Goal: Task Accomplishment & Management: Use online tool/utility

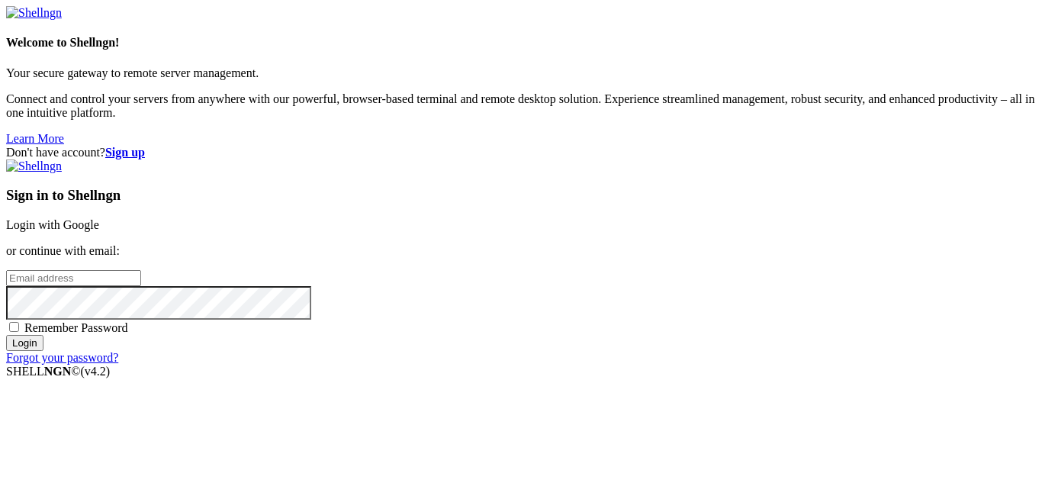
click at [141, 270] on input "email" at bounding box center [73, 278] width 135 height 16
type input "[DOMAIN_NAME][EMAIL_ADDRESS][DOMAIN_NAME]"
click at [128, 321] on span "Remember Password" at bounding box center [76, 327] width 104 height 13
click at [19, 322] on input "Remember Password" at bounding box center [14, 327] width 10 height 10
checkbox input "true"
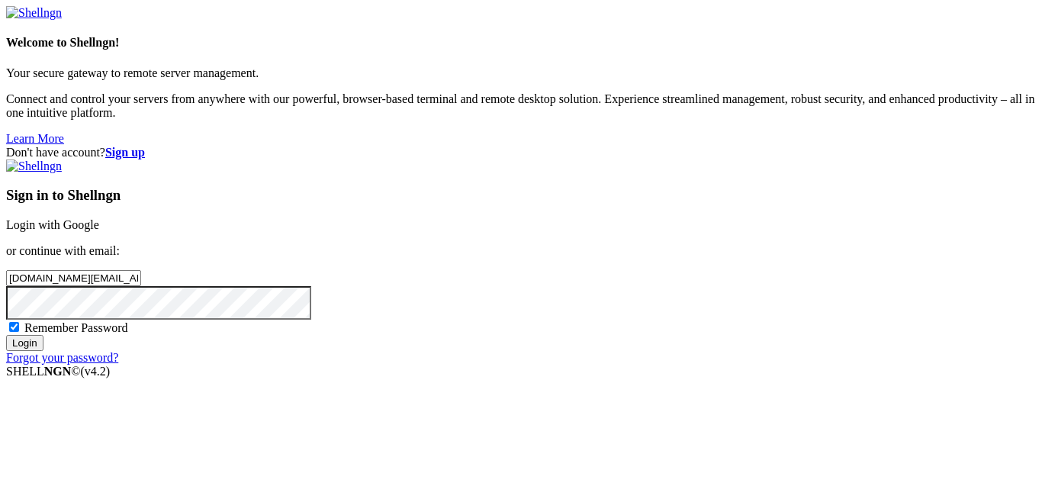
click at [43, 351] on input "Login" at bounding box center [24, 343] width 37 height 16
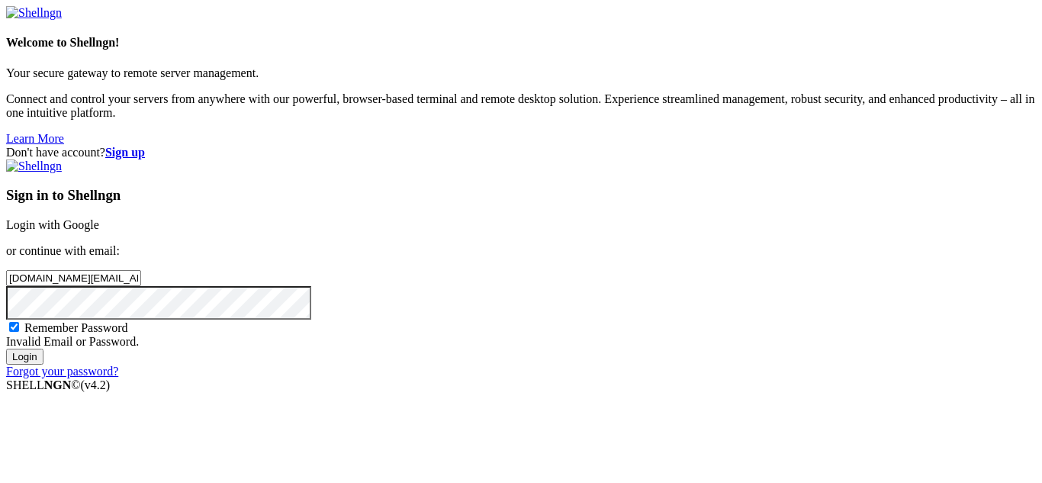
click at [43, 365] on input "Login" at bounding box center [24, 357] width 37 height 16
click at [145, 146] on strong "Sign up" at bounding box center [125, 152] width 40 height 13
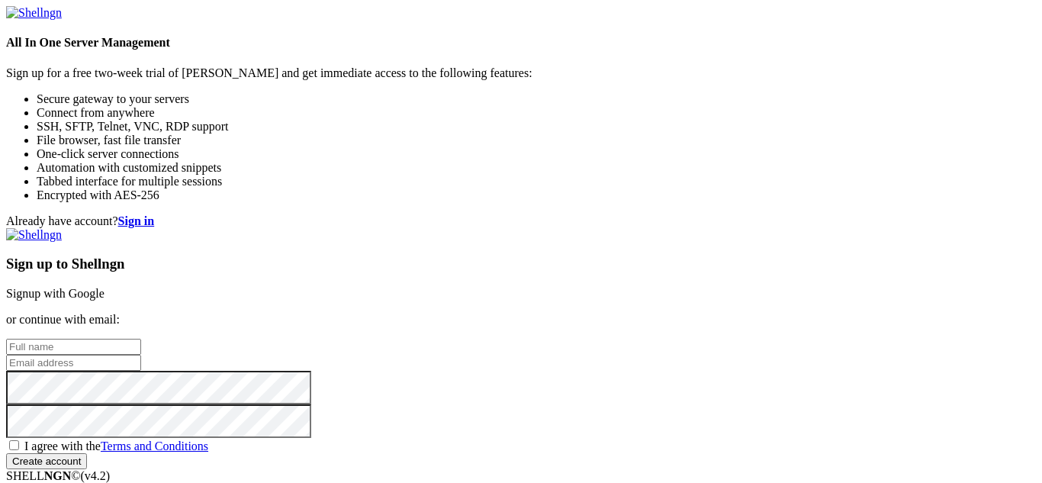
click at [141, 339] on input "text" at bounding box center [73, 347] width 135 height 16
type input "[PERSON_NAME]"
click at [141, 355] on input "email" at bounding box center [73, 363] width 135 height 16
type input "[DOMAIN_NAME][EMAIL_ADDRESS][DOMAIN_NAME]"
click at [208, 439] on span "I agree with the Terms and Conditions" at bounding box center [116, 445] width 184 height 13
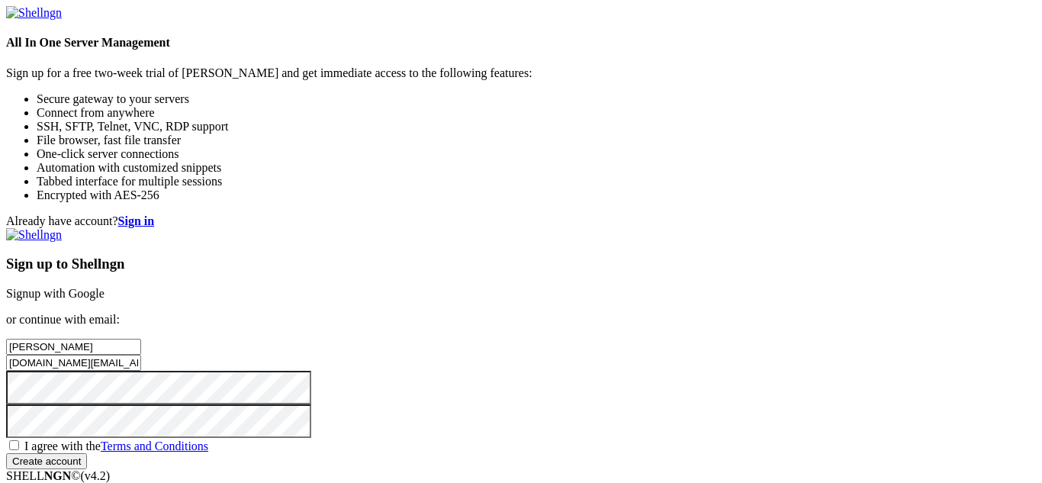
click at [19, 440] on input "I agree with the Terms and Conditions" at bounding box center [14, 445] width 10 height 10
checkbox input "true"
click at [87, 453] on input "Create account" at bounding box center [46, 461] width 81 height 16
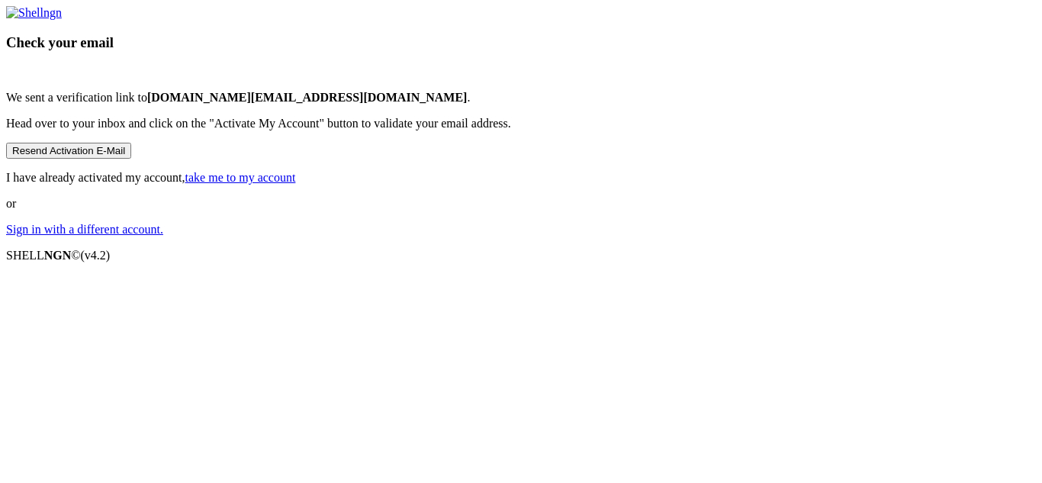
click at [703, 86] on div "Check your email We sent a verification link to [DOMAIN_NAME][EMAIL_ADDRESS][DO…" at bounding box center [521, 121] width 1030 height 230
click at [163, 236] on link "Sign in with a different account." at bounding box center [84, 229] width 157 height 13
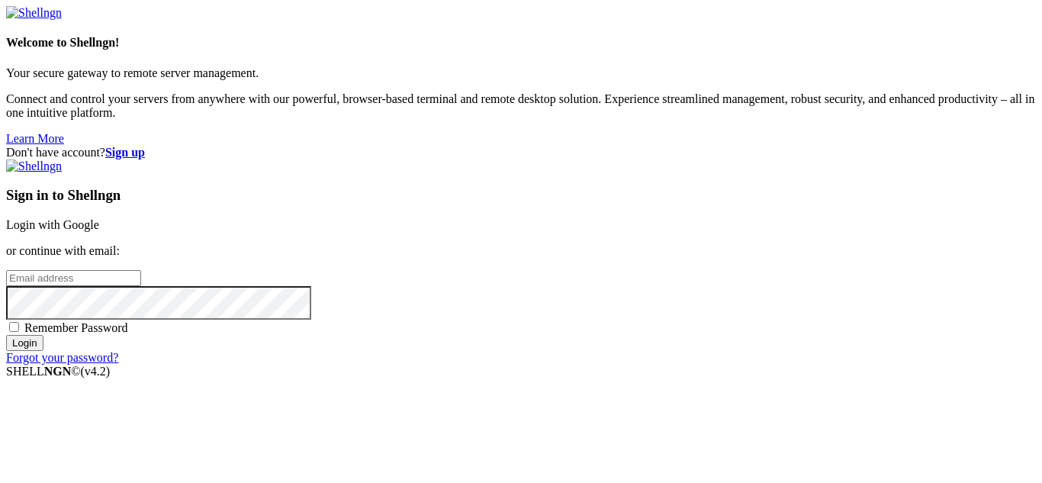
click at [99, 218] on link "Login with Google" at bounding box center [52, 224] width 93 height 13
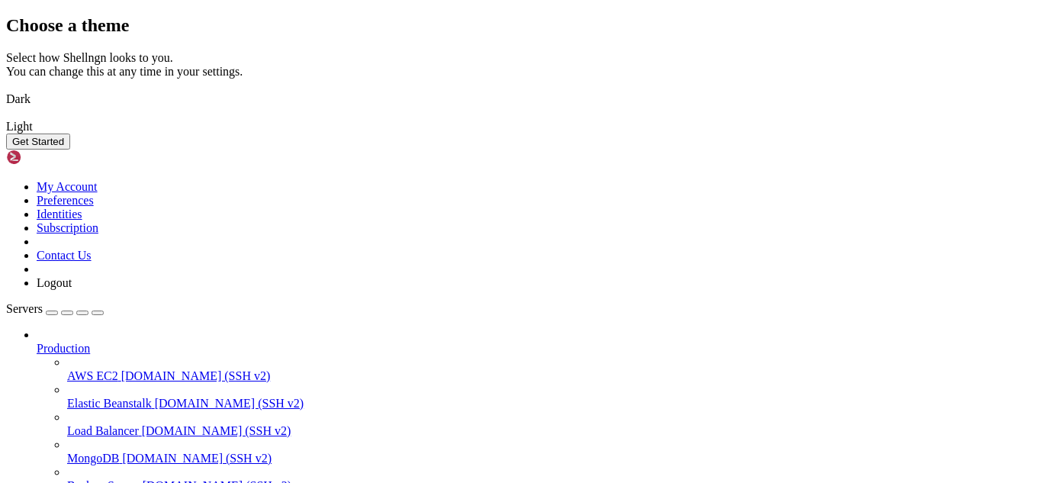
click at [6, 89] on img at bounding box center [6, 89] width 0 height 0
click at [70, 149] on button "Get Started" at bounding box center [38, 141] width 64 height 16
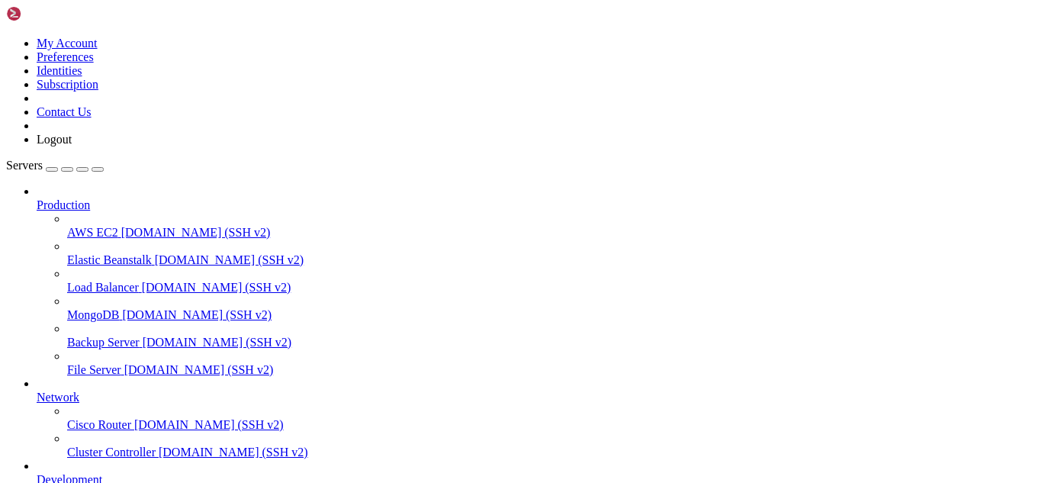
scroll to position [92, 0]
click at [67, 363] on icon at bounding box center [67, 363] width 0 height 0
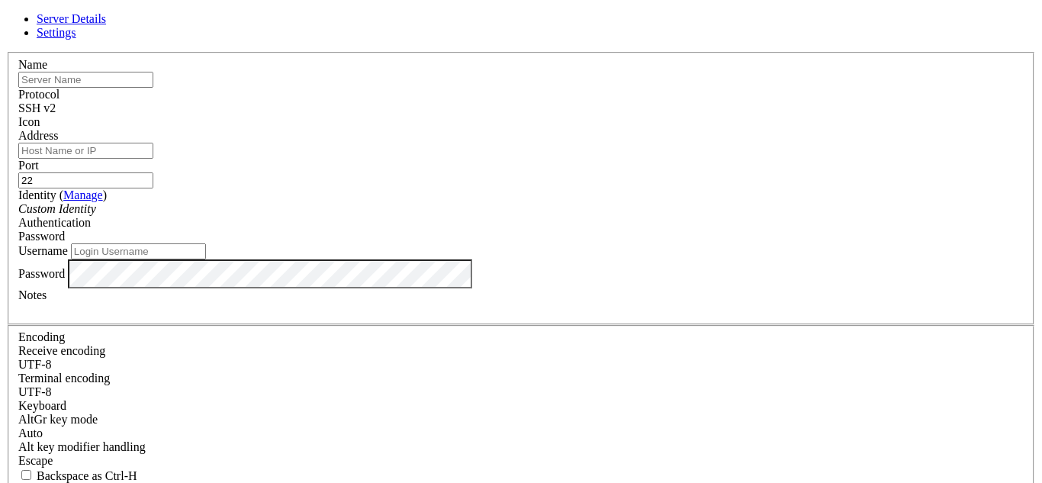
click at [153, 88] on input "text" at bounding box center [85, 80] width 135 height 16
type input "vps debian 13"
click at [153, 159] on input "Address" at bounding box center [85, 151] width 135 height 16
click at [153, 172] on input "22" at bounding box center [85, 180] width 135 height 16
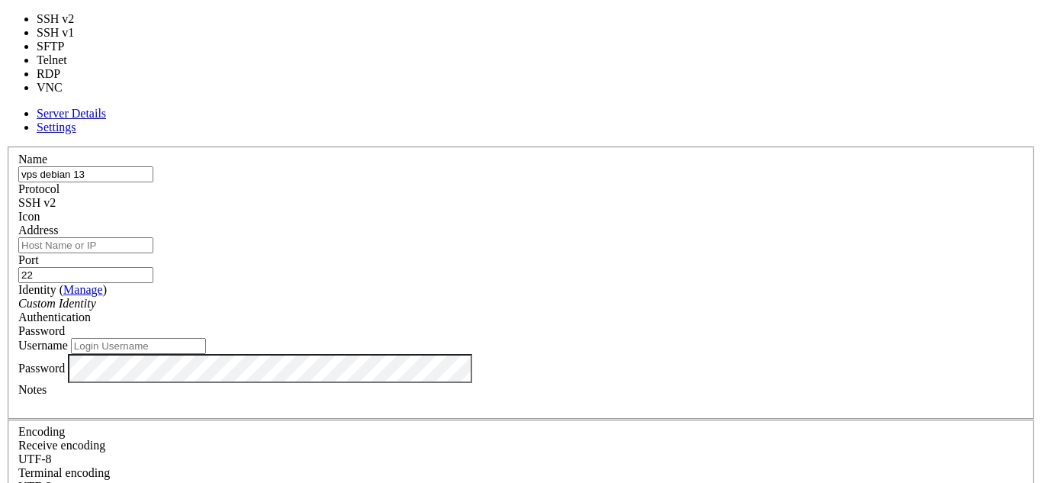
click at [598, 196] on div "SSH v2" at bounding box center [520, 203] width 1005 height 14
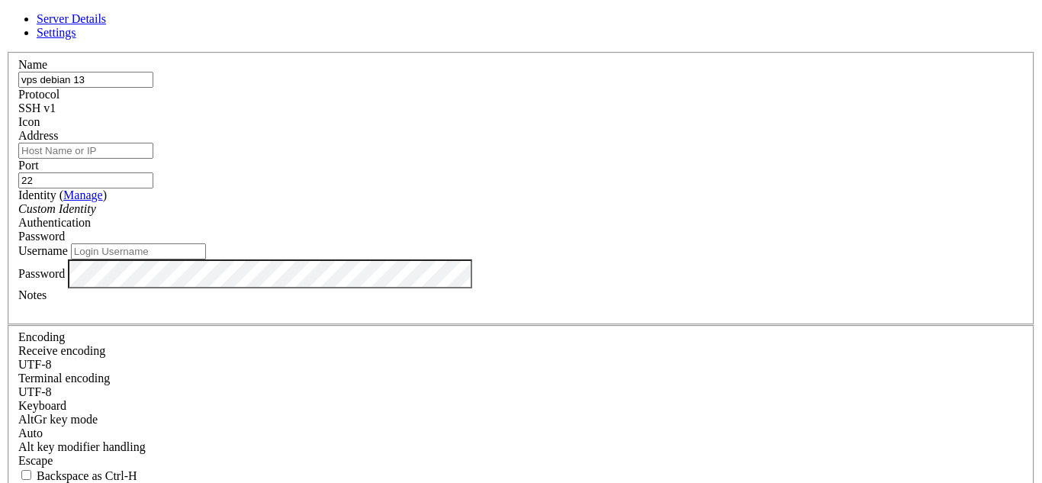
click at [616, 105] on div "SSH v1" at bounding box center [520, 108] width 1005 height 14
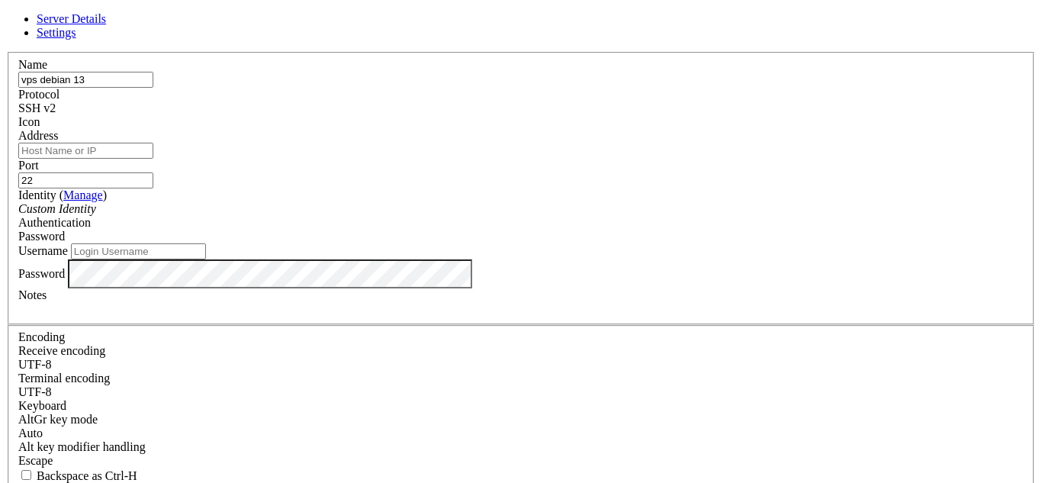
click at [710, 129] on div at bounding box center [520, 129] width 1005 height 0
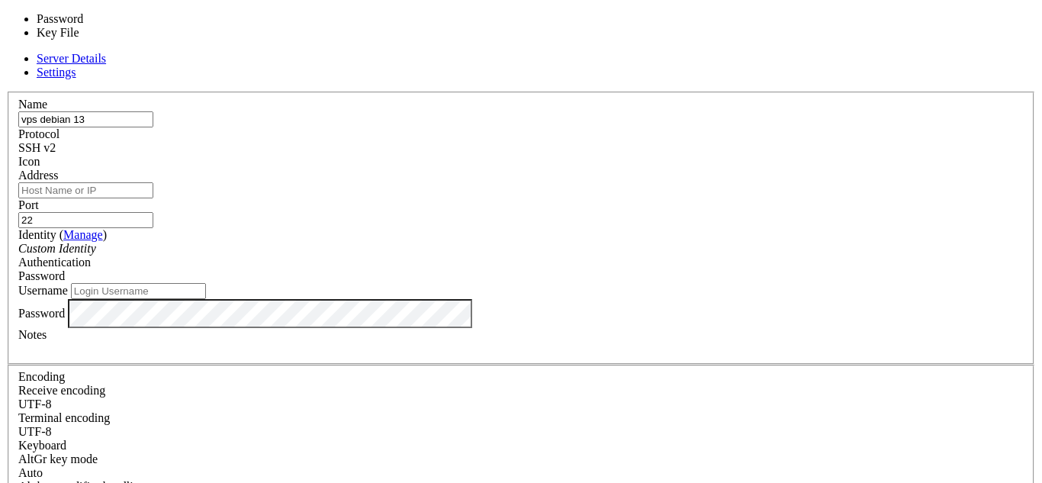
click at [673, 269] on div "Password" at bounding box center [520, 276] width 1005 height 14
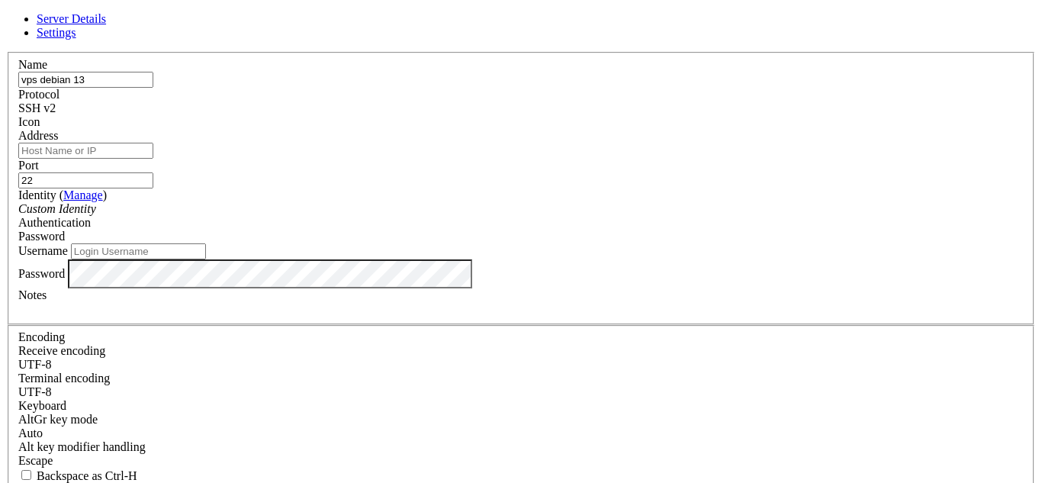
click at [153, 153] on input "Address" at bounding box center [85, 151] width 135 height 16
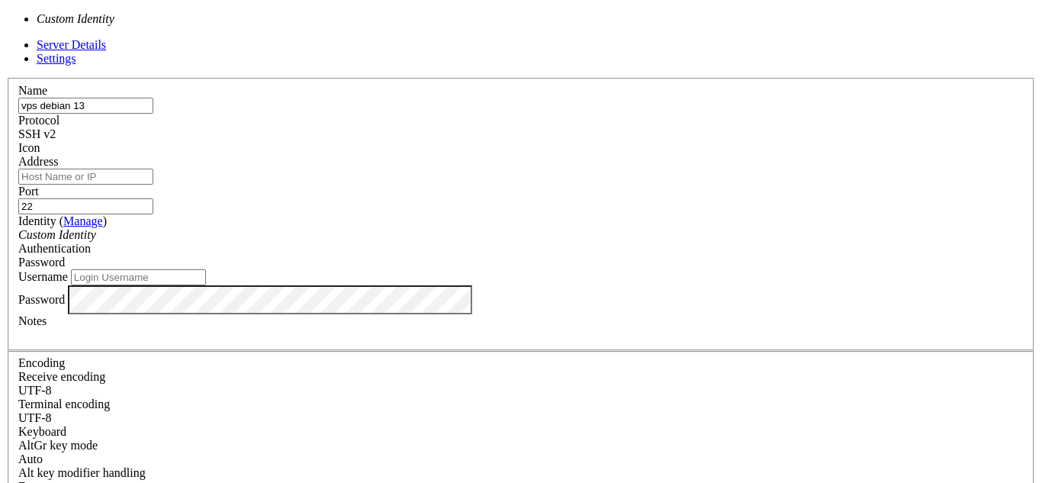
click at [384, 228] on div "Custom Identity" at bounding box center [520, 235] width 1005 height 14
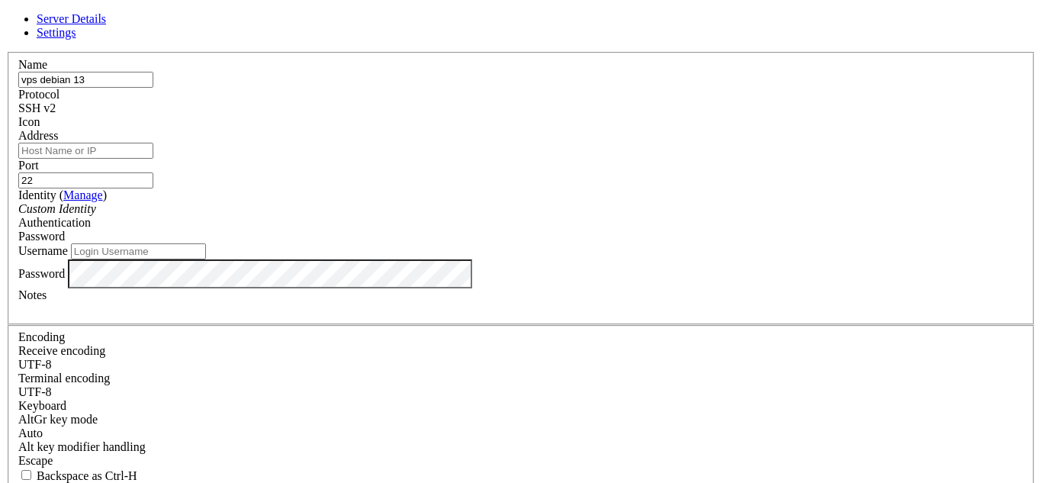
click at [206, 259] on input "Username" at bounding box center [138, 251] width 135 height 16
type input "debian"
click at [153, 159] on input "Address" at bounding box center [85, 151] width 135 height 16
